Goal: Task Accomplishment & Management: Use online tool/utility

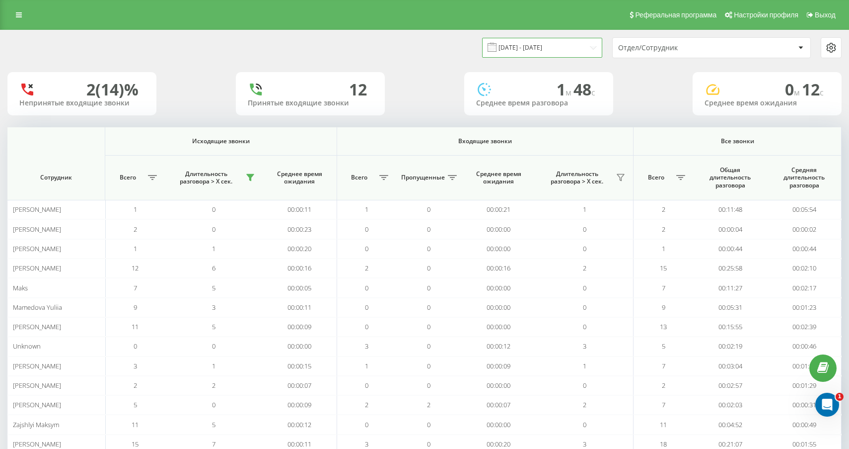
click at [586, 50] on input "[DATE] - [DATE]" at bounding box center [542, 47] width 120 height 19
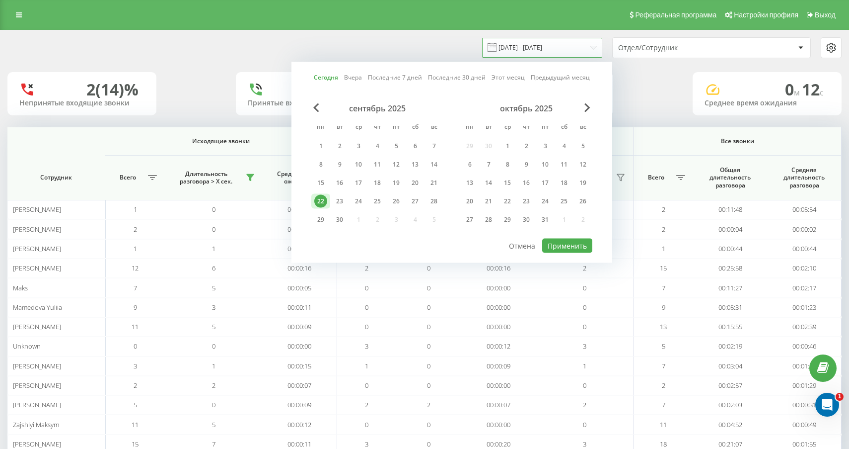
click at [584, 51] on input "[DATE] - [DATE]" at bounding box center [542, 47] width 120 height 19
click at [572, 43] on input "[DATE] - [DATE]" at bounding box center [542, 47] width 120 height 19
click at [542, 248] on div "Сегодня Вчера Последние 7 дней Последние 30 дней Этот месяц Предыдущий месяц се…" at bounding box center [452, 162] width 321 height 201
click at [553, 250] on button "Применить" at bounding box center [567, 245] width 50 height 14
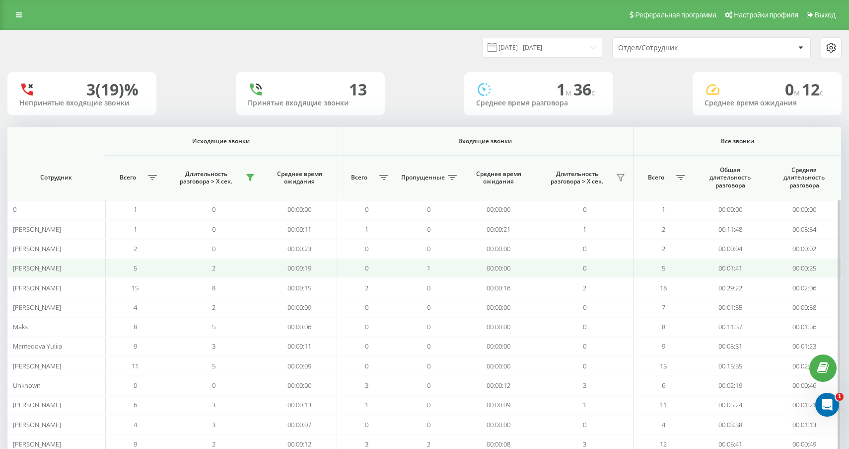
scroll to position [93, 0]
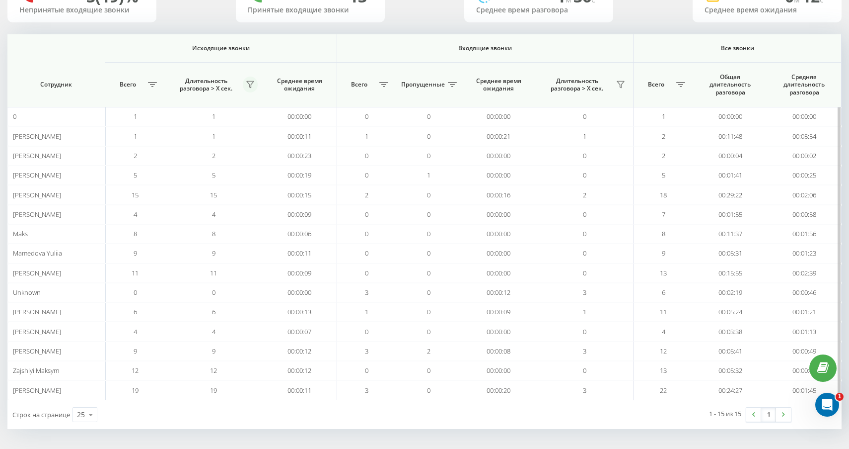
click at [249, 84] on icon at bounding box center [250, 84] width 8 height 8
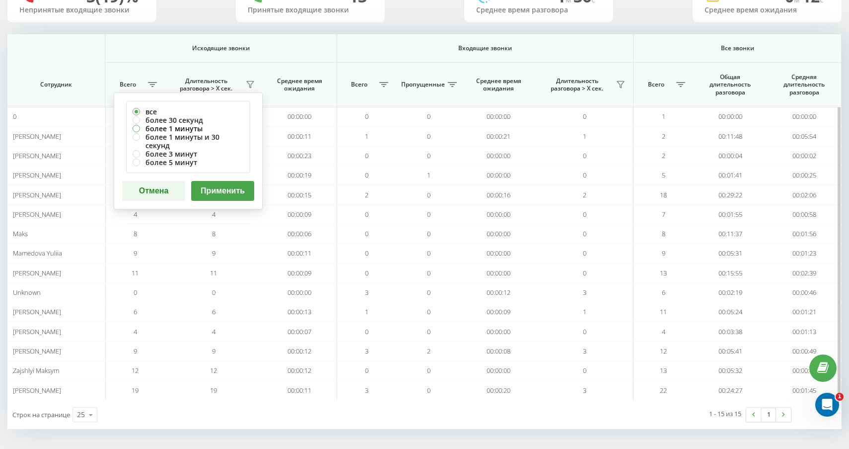
click at [220, 125] on label "более 1 минуты" at bounding box center [188, 128] width 111 height 8
radio input "true"
click at [217, 121] on label "более 30 секунд" at bounding box center [188, 120] width 111 height 8
radio input "true"
click at [228, 169] on div "все более 30 секунд более 1 минуты более 1 минуты и 30 секунд более 3 минут бол…" at bounding box center [188, 150] width 149 height 117
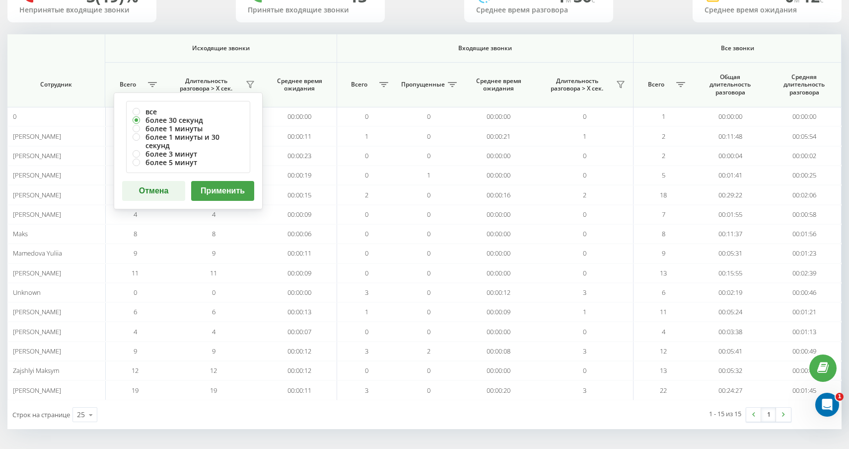
click at [229, 181] on button "Применить" at bounding box center [222, 191] width 63 height 20
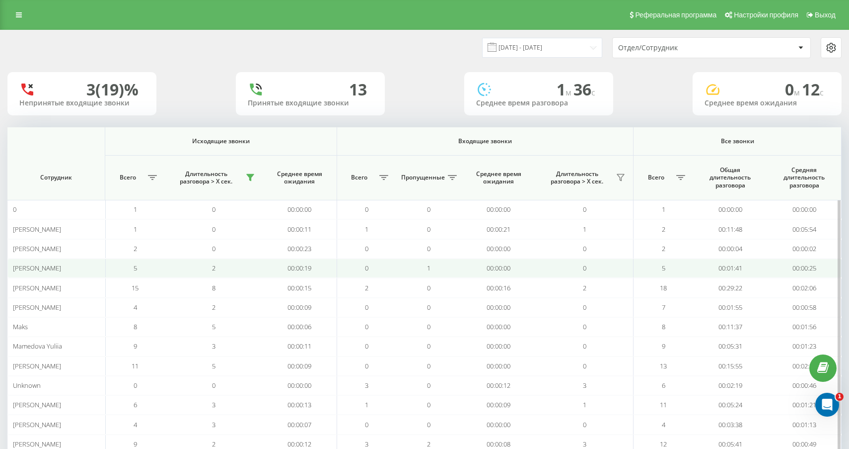
scroll to position [93, 0]
